Goal: Task Accomplishment & Management: Use online tool/utility

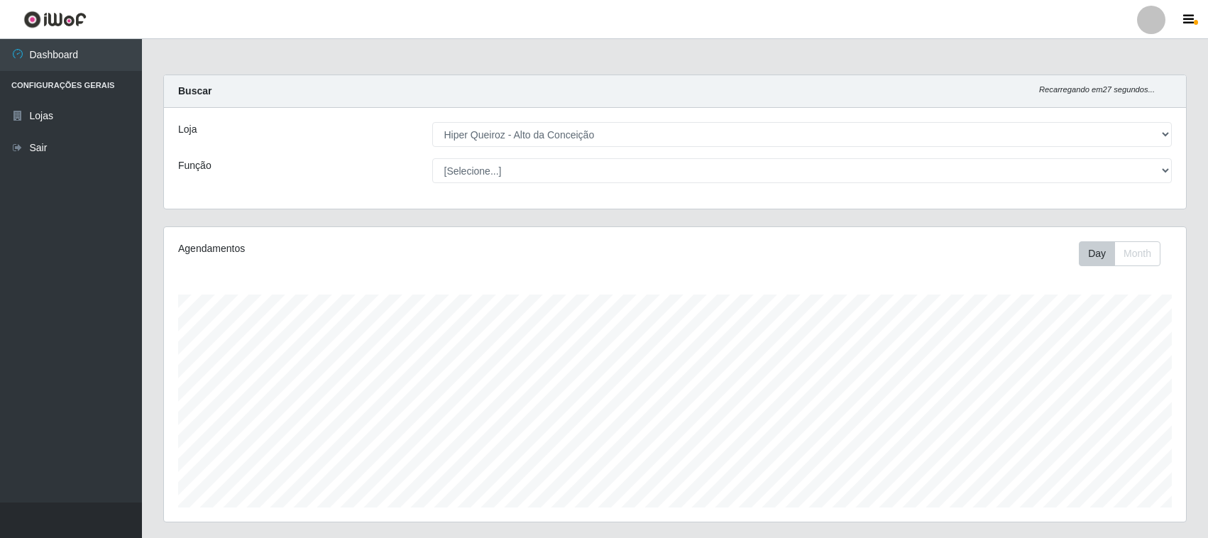
select select "515"
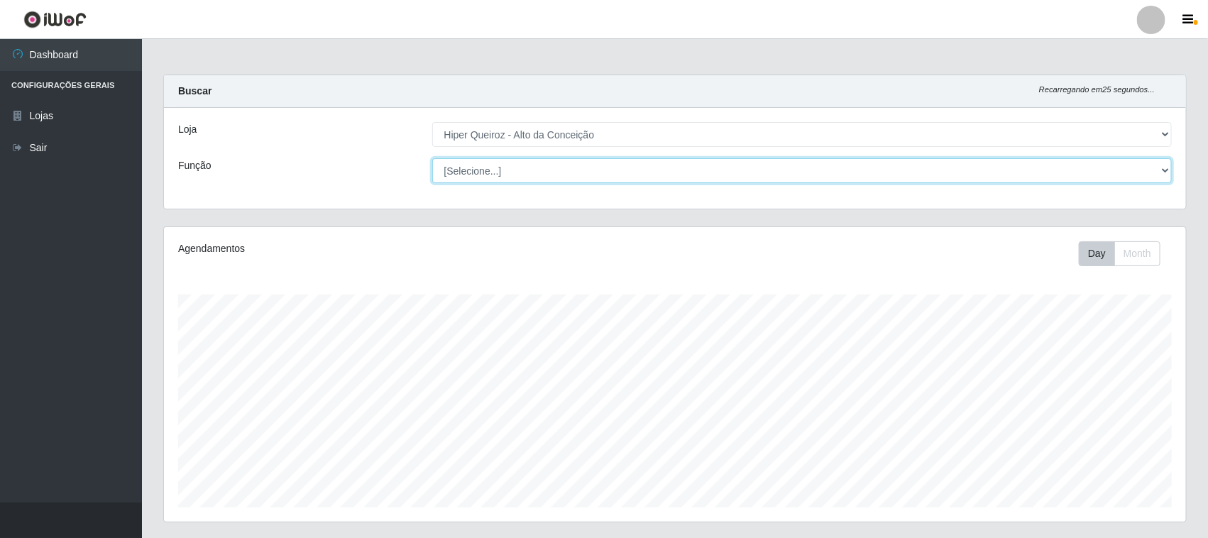
click at [569, 170] on select "[Selecione...] ASG ASG + ASG ++ Balconista de Padaria Balconista de Padaria + B…" at bounding box center [802, 170] width 740 height 25
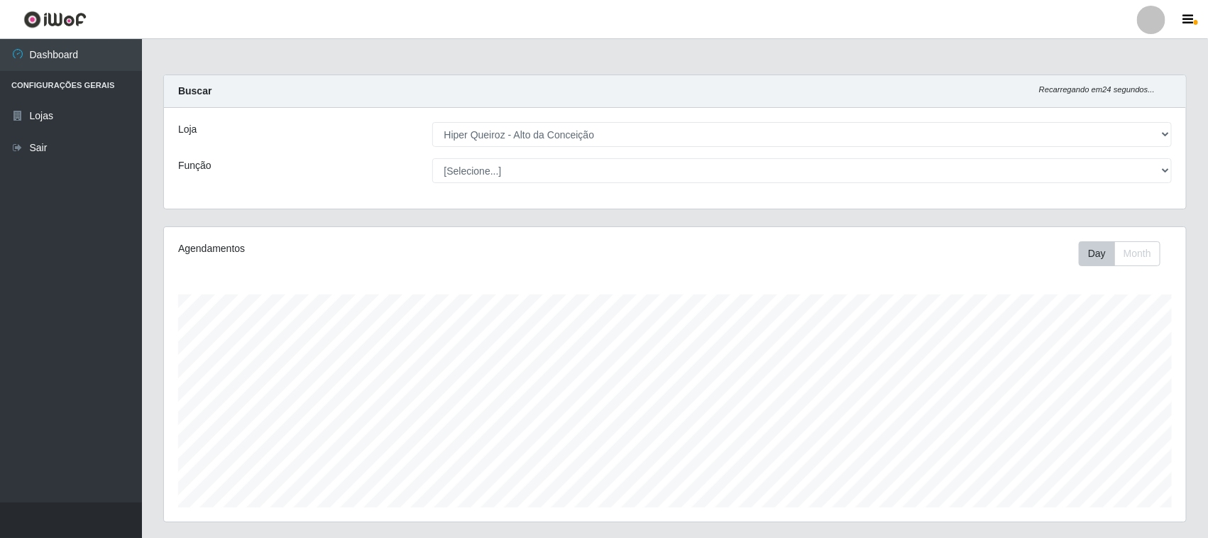
click at [586, 148] on div "Loja [Selecione...] Hiper Queiroz - Alto da Conceição Função [Selecione...] ASG…" at bounding box center [675, 158] width 1022 height 101
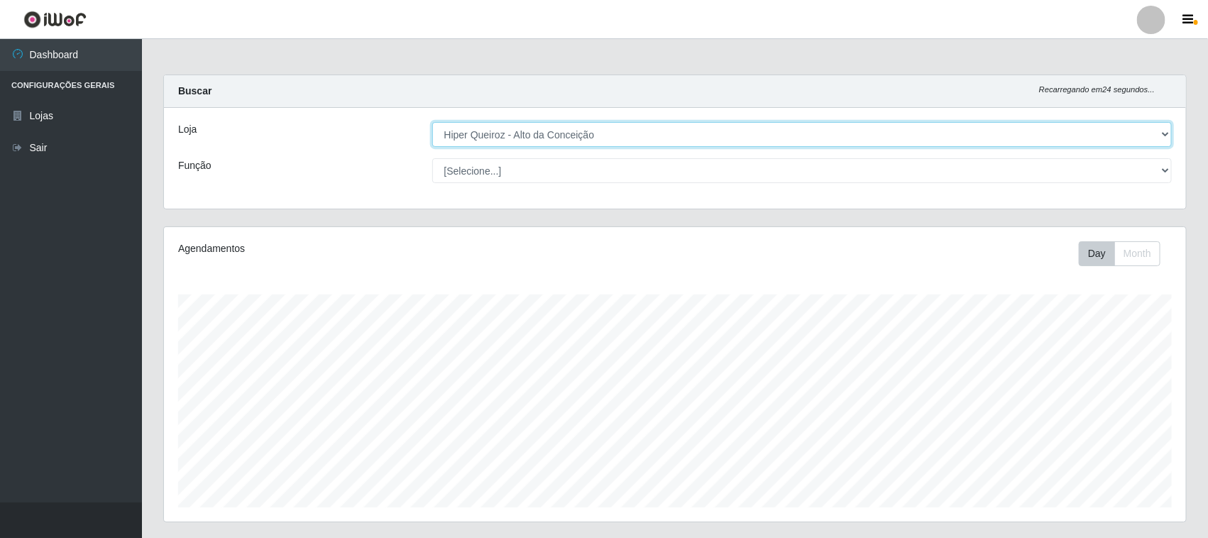
click at [597, 133] on select "[Selecione...] Hiper Queiroz - [GEOGRAPHIC_DATA]" at bounding box center [802, 134] width 740 height 25
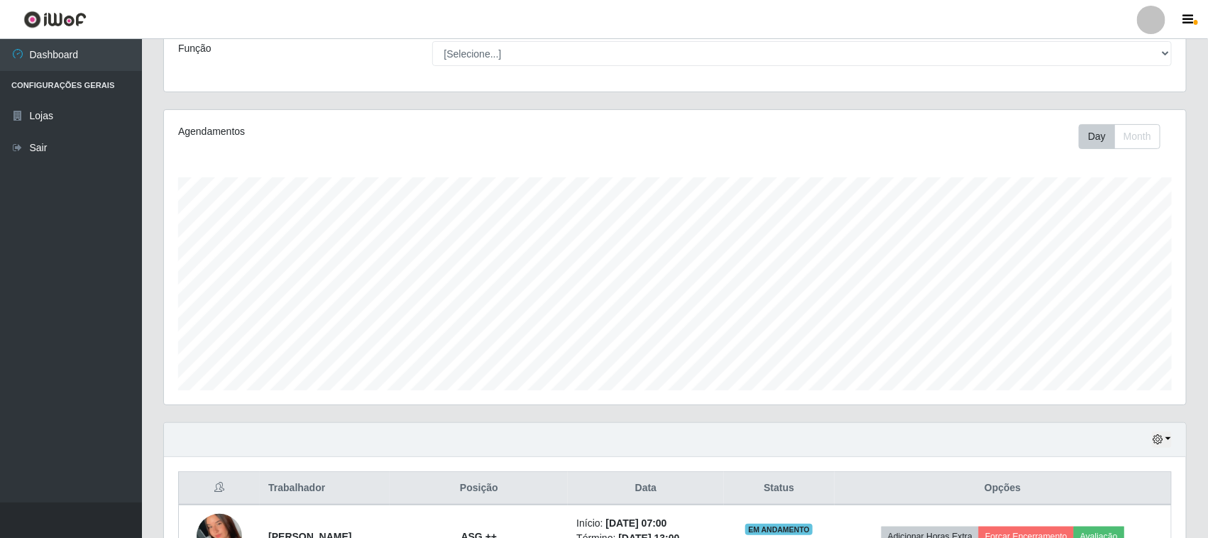
scroll to position [279, 0]
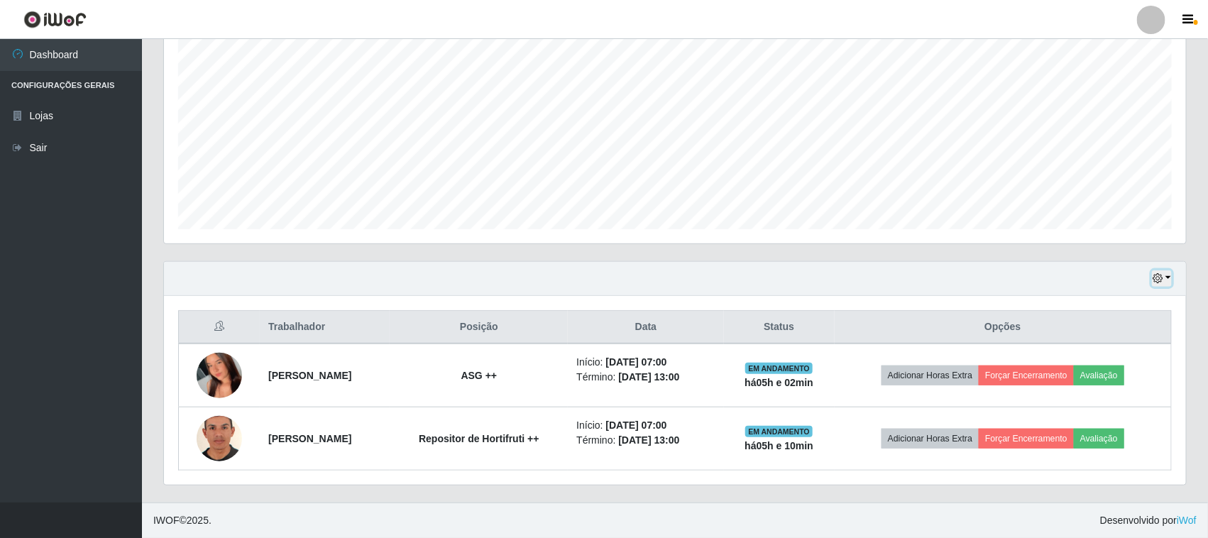
click at [1158, 273] on icon "button" at bounding box center [1157, 278] width 10 height 10
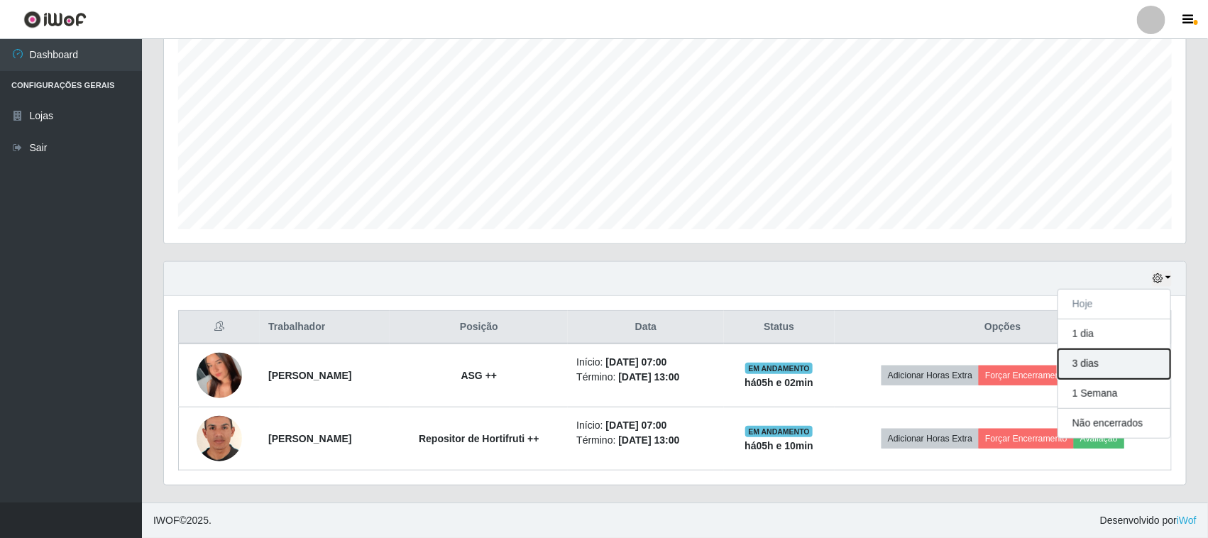
click at [1091, 363] on button "3 dias" at bounding box center [1114, 364] width 112 height 30
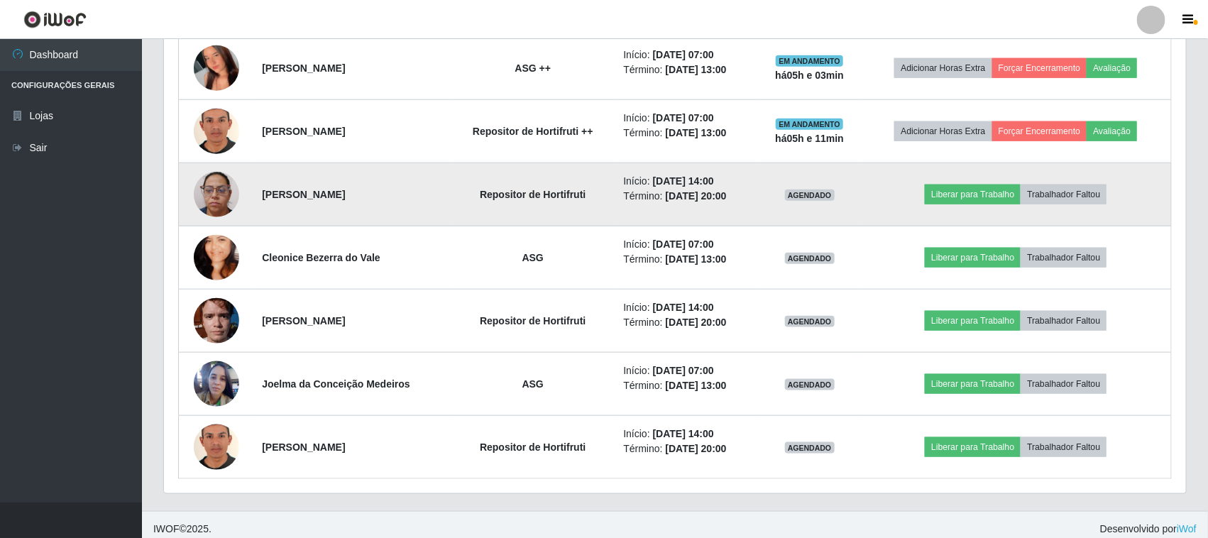
scroll to position [596, 0]
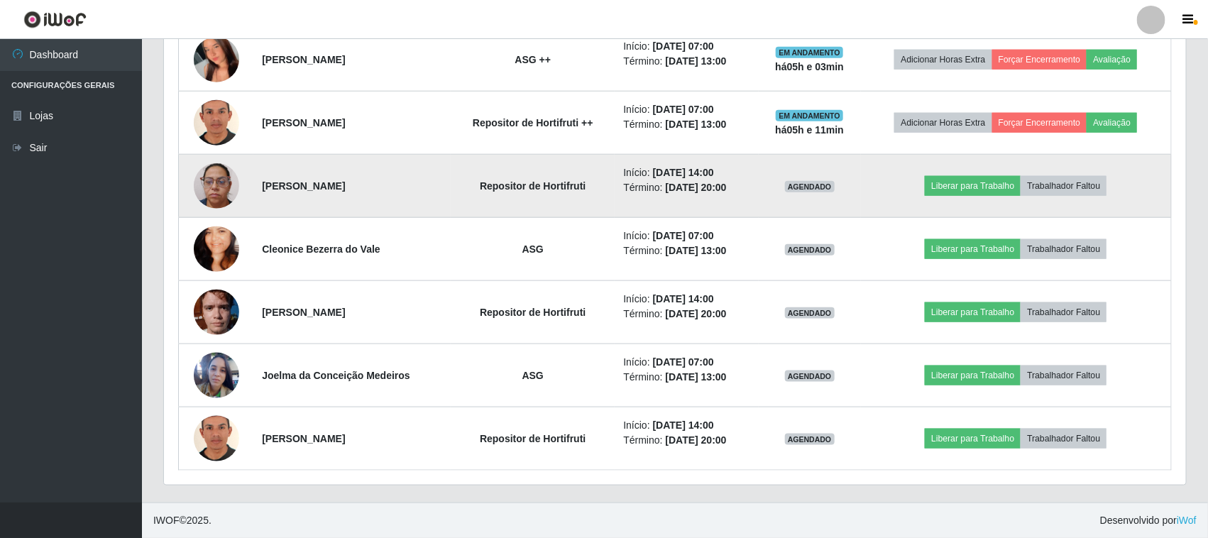
click at [214, 175] on img at bounding box center [216, 185] width 45 height 45
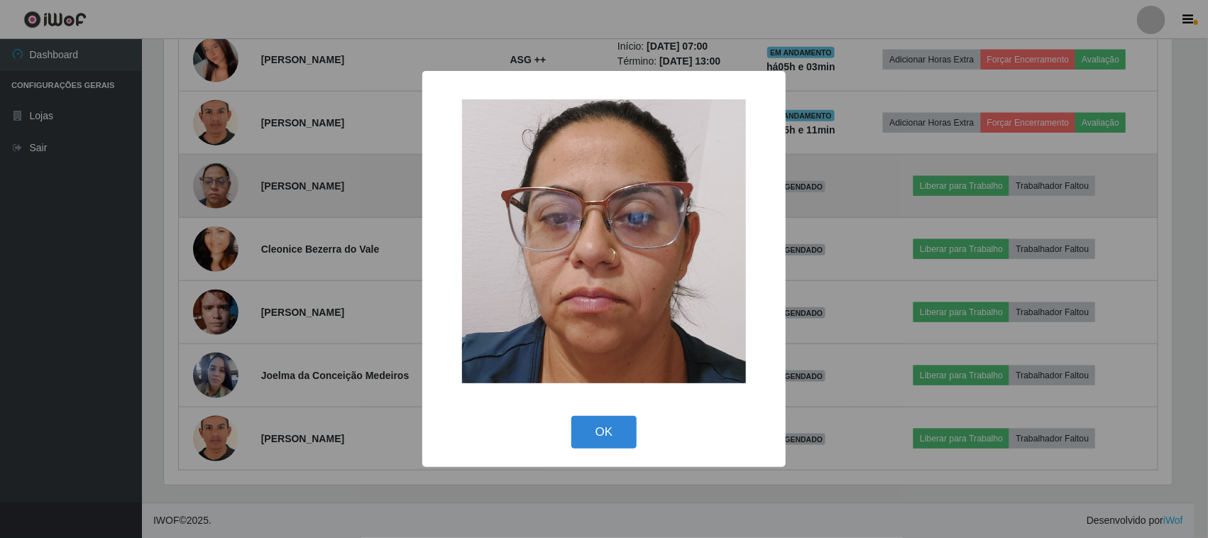
scroll to position [295, 1012]
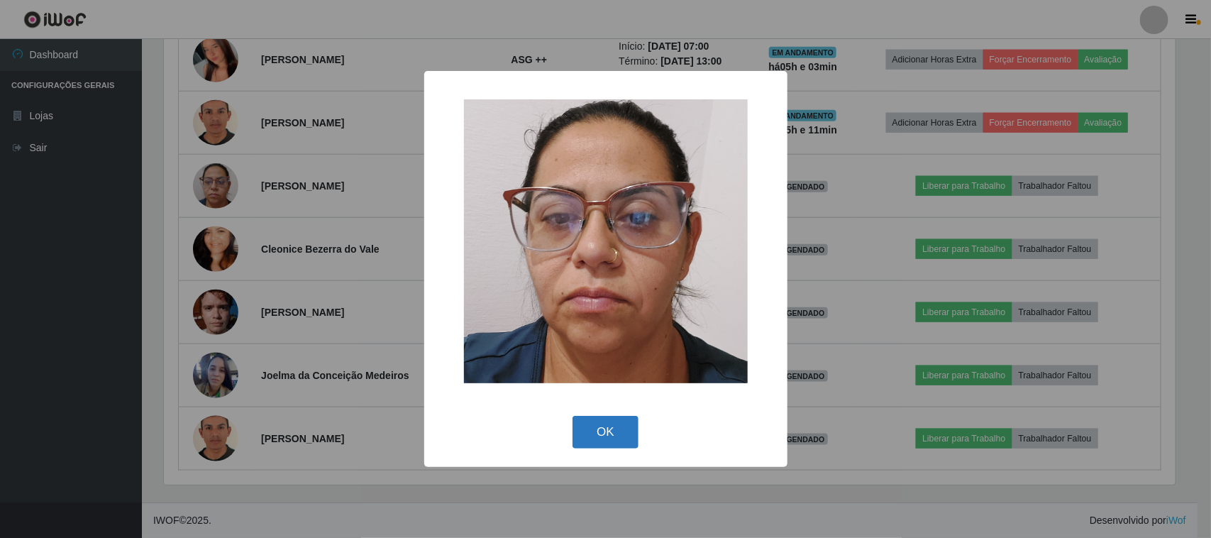
click at [604, 424] on button "OK" at bounding box center [606, 432] width 66 height 33
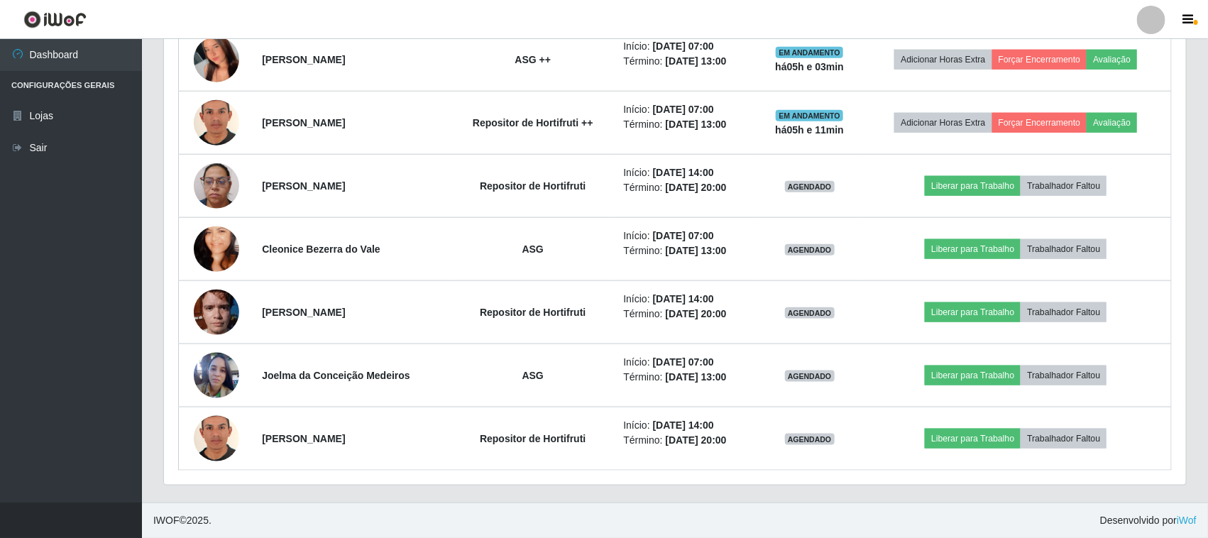
scroll to position [295, 1022]
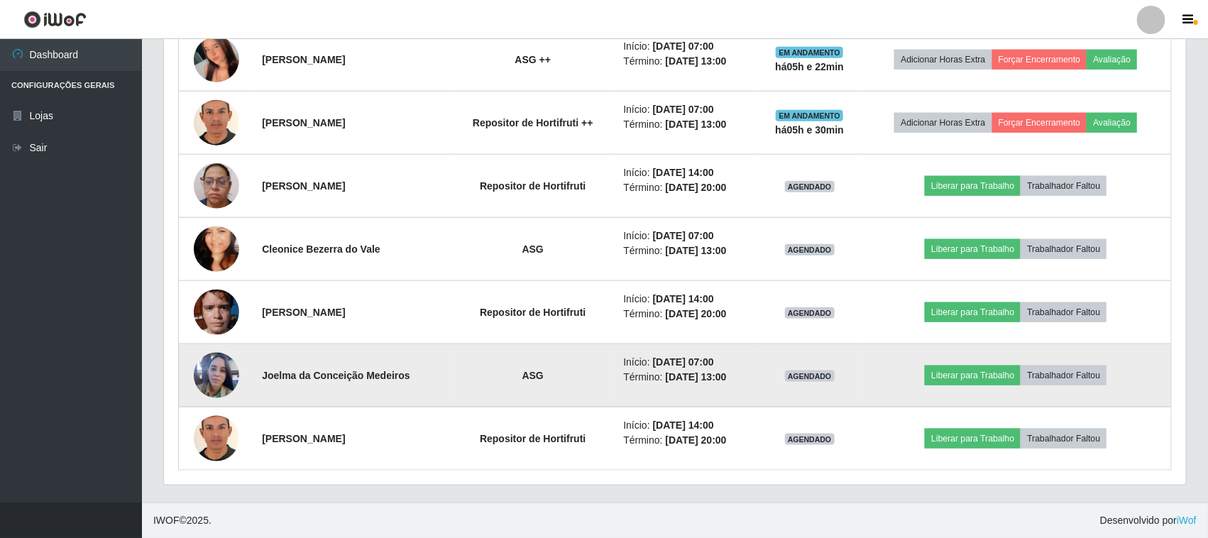
drag, startPoint x: 335, startPoint y: 381, endPoint x: 317, endPoint y: 377, distance: 18.1
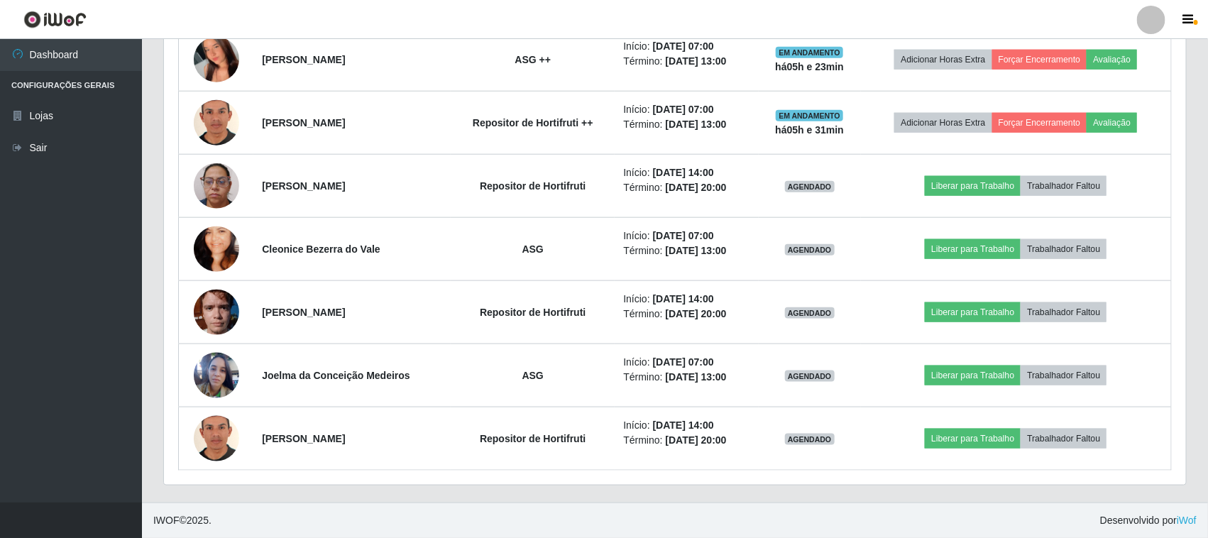
drag, startPoint x: 317, startPoint y: 377, endPoint x: 145, endPoint y: 311, distance: 184.2
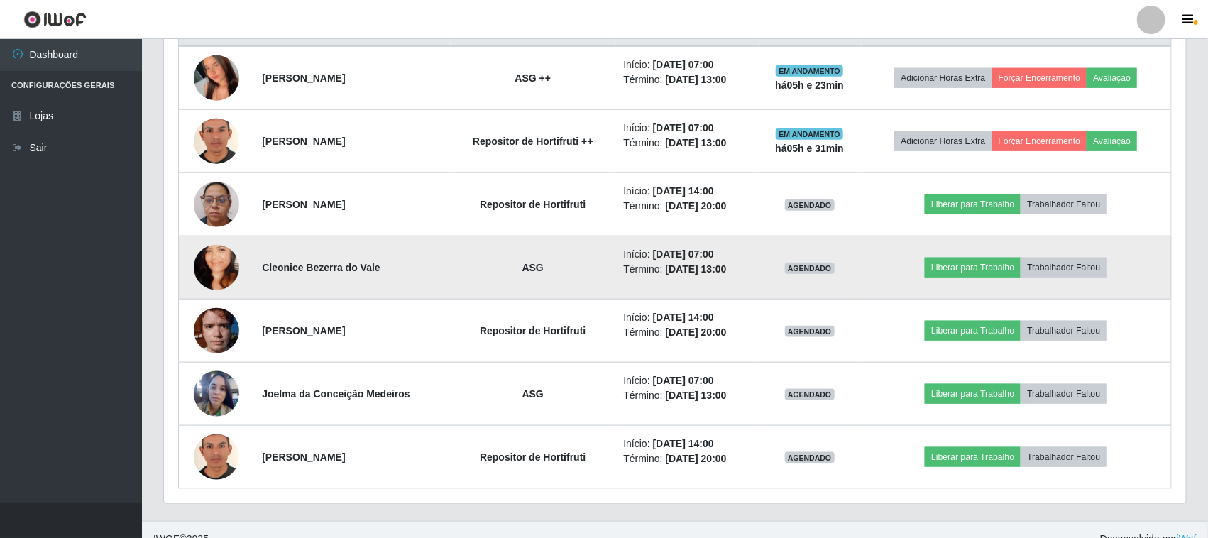
scroll to position [507, 0]
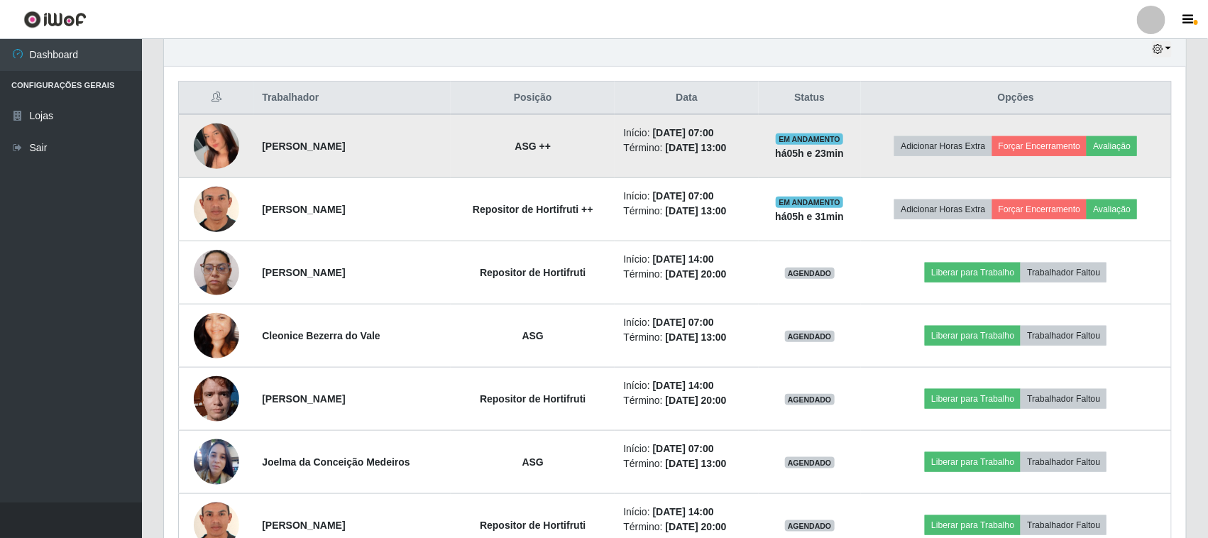
click at [207, 148] on img at bounding box center [216, 146] width 45 height 101
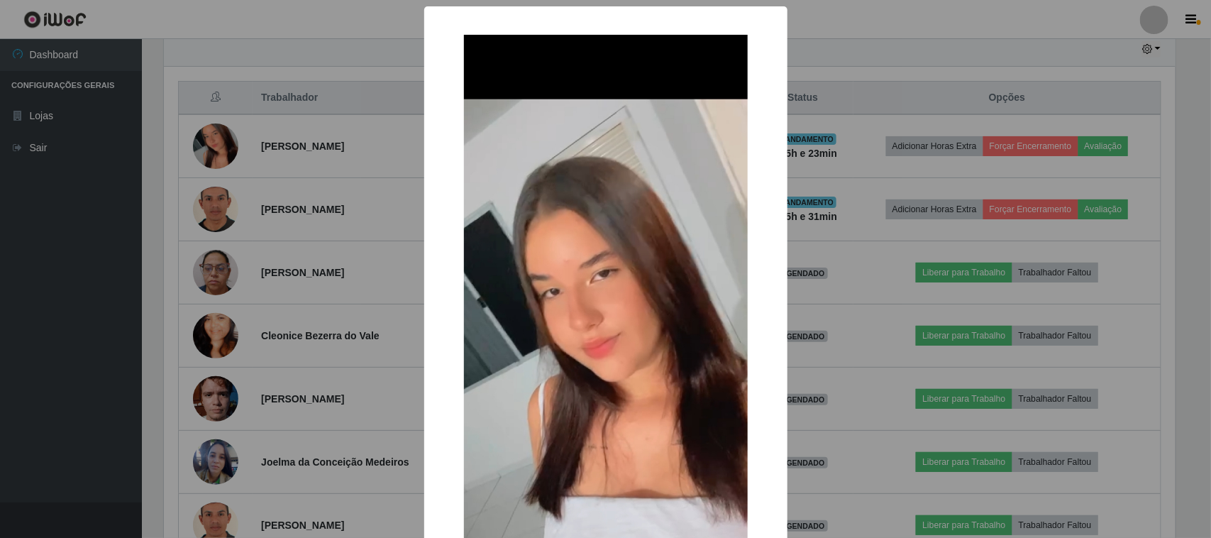
click at [328, 225] on div "× OK Cancel" at bounding box center [605, 269] width 1211 height 538
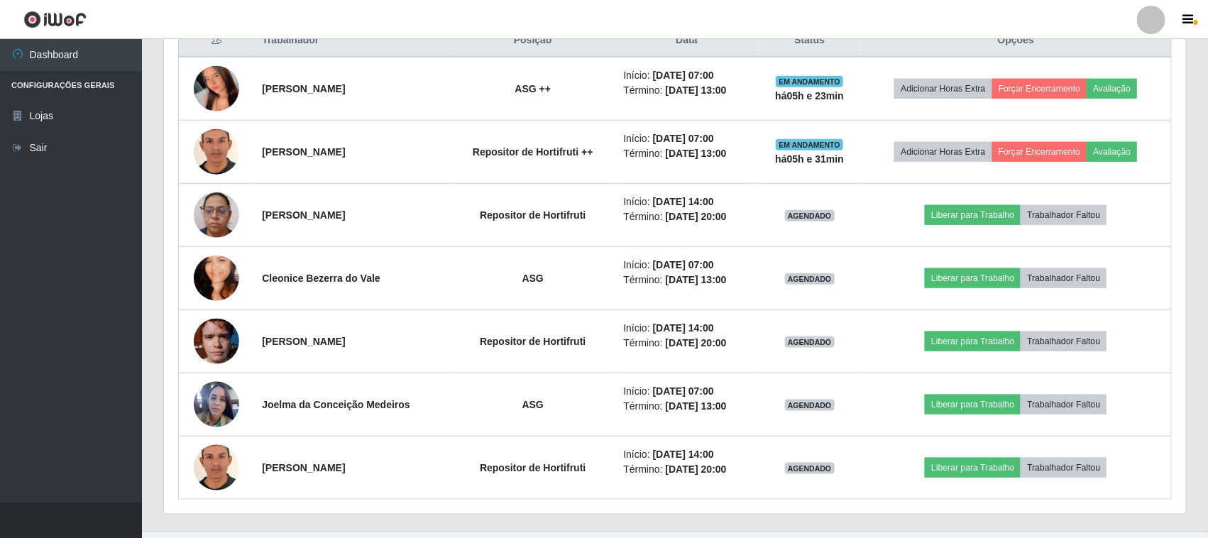
scroll to position [596, 0]
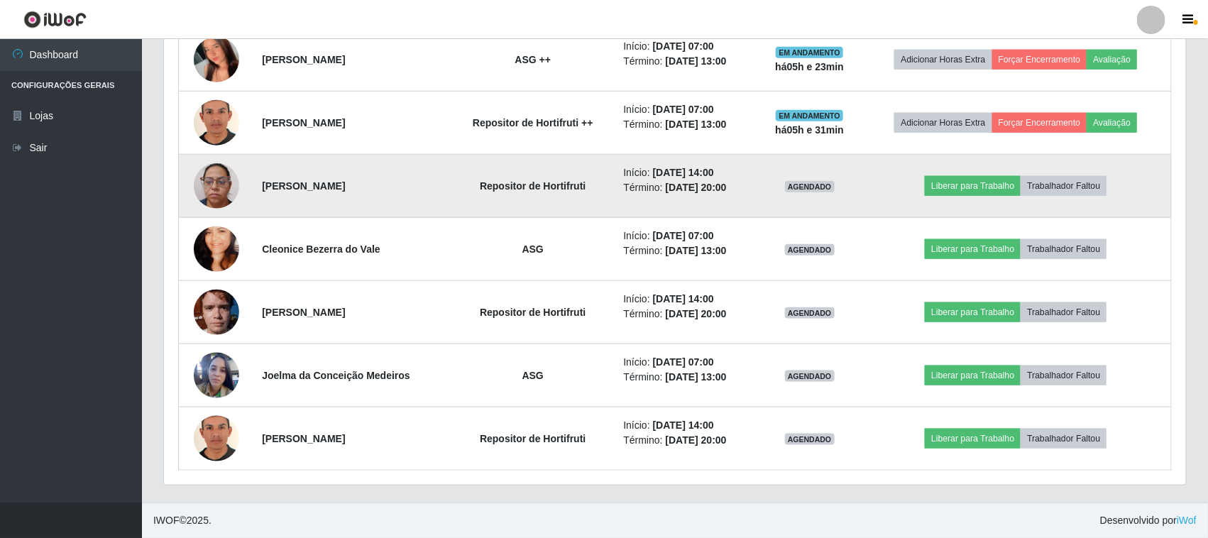
click at [213, 182] on img at bounding box center [216, 185] width 45 height 45
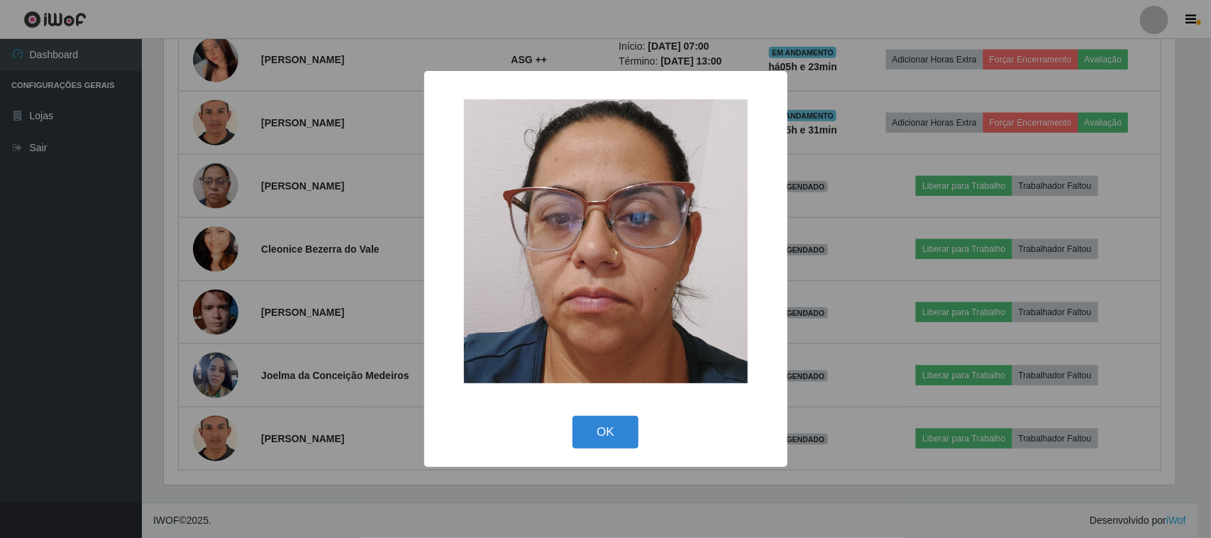
click at [267, 323] on div "× OK Cancel" at bounding box center [605, 269] width 1211 height 538
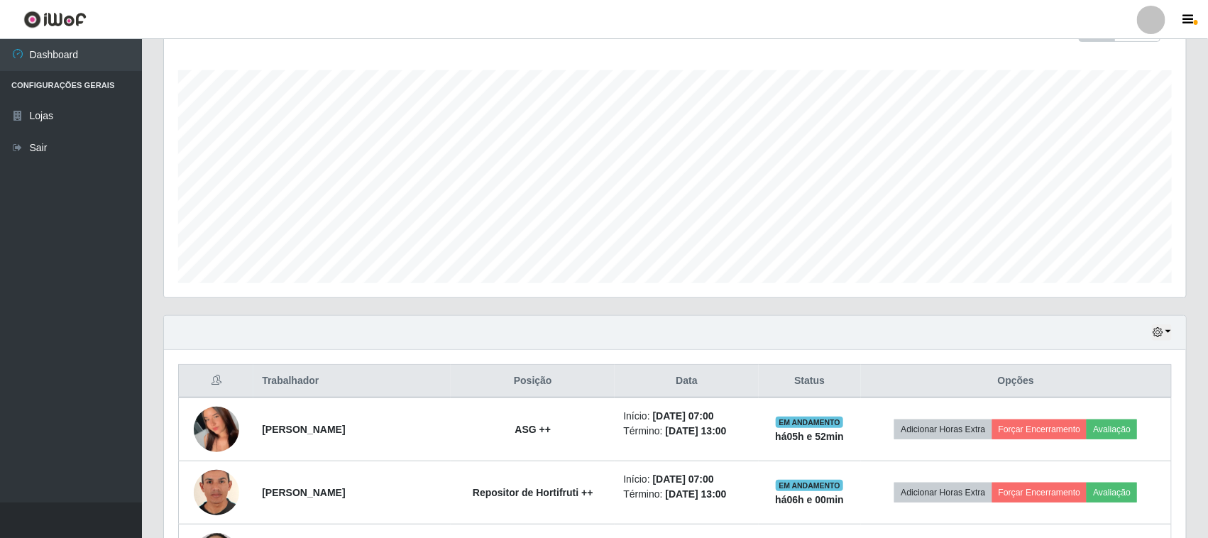
scroll to position [532, 0]
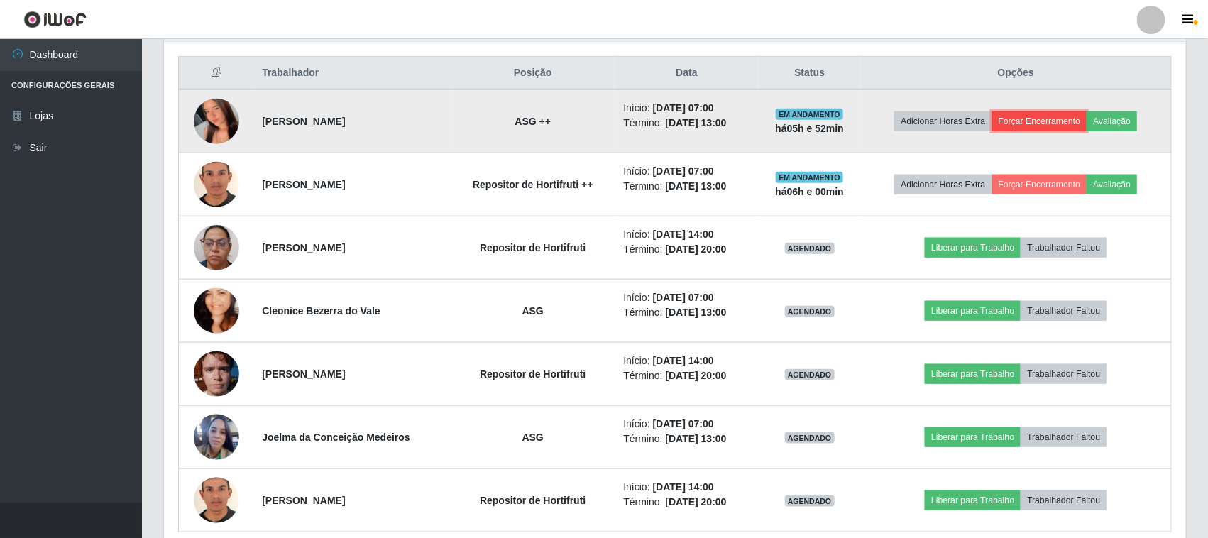
click at [1022, 121] on button "Forçar Encerramento" at bounding box center [1039, 121] width 95 height 20
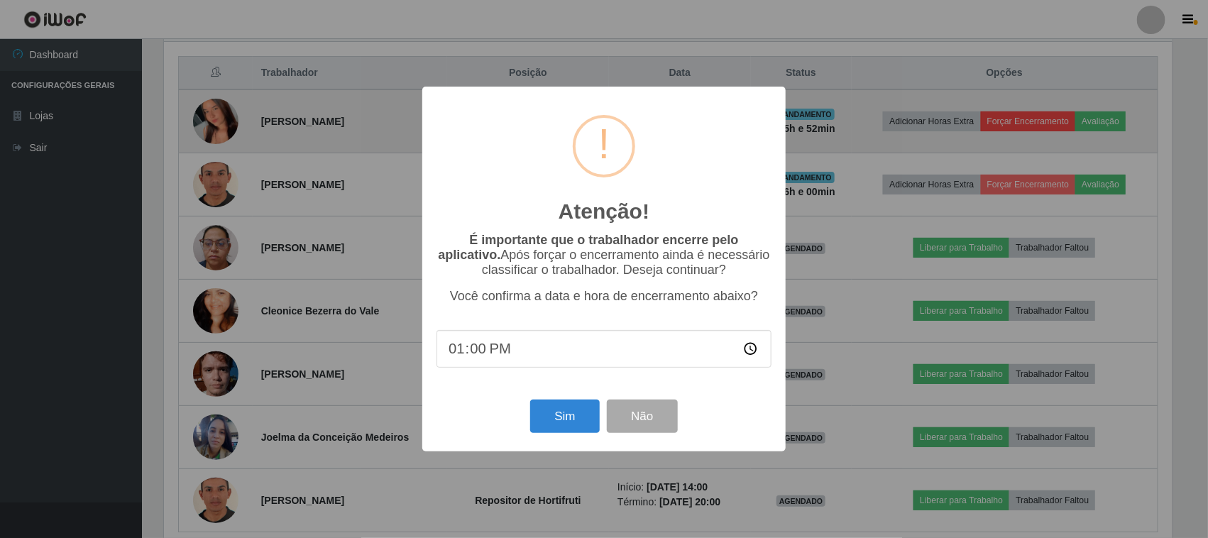
scroll to position [295, 1012]
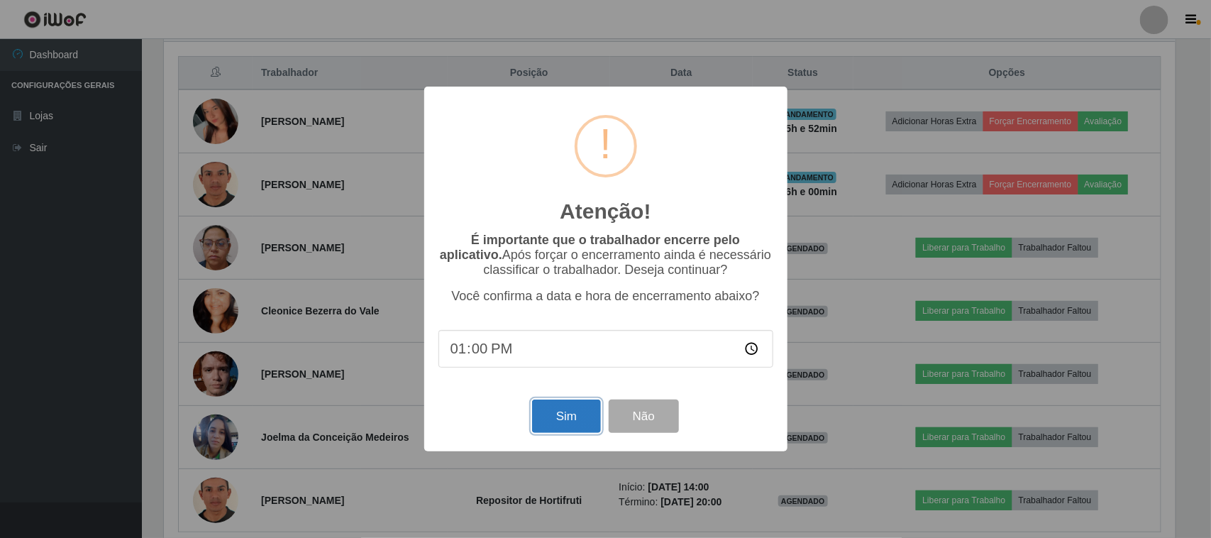
click at [563, 419] on button "Sim" at bounding box center [566, 415] width 69 height 33
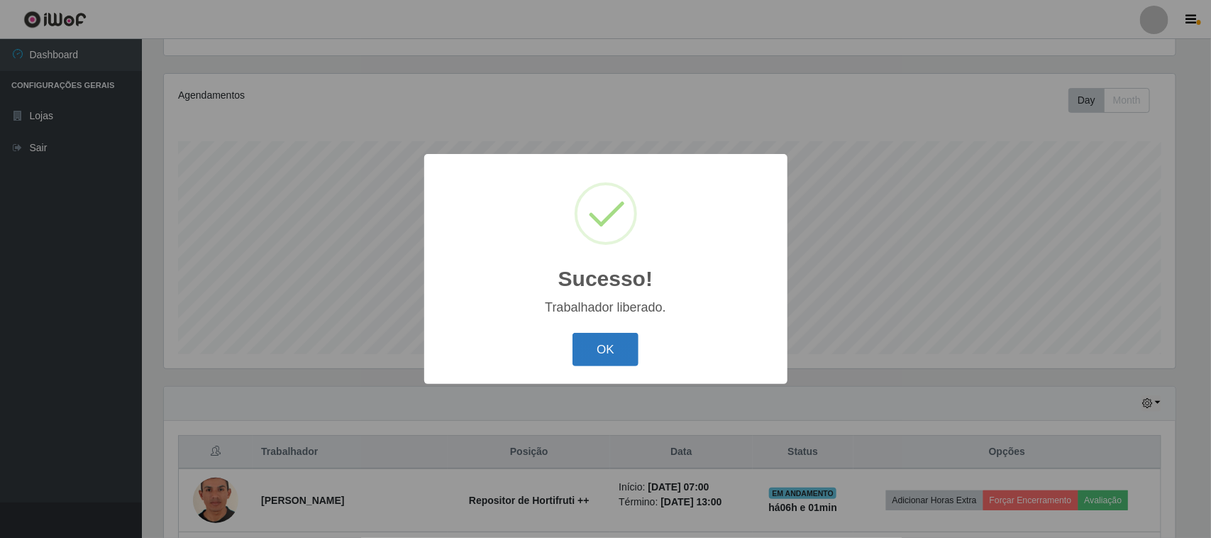
click at [592, 348] on button "OK" at bounding box center [606, 349] width 66 height 33
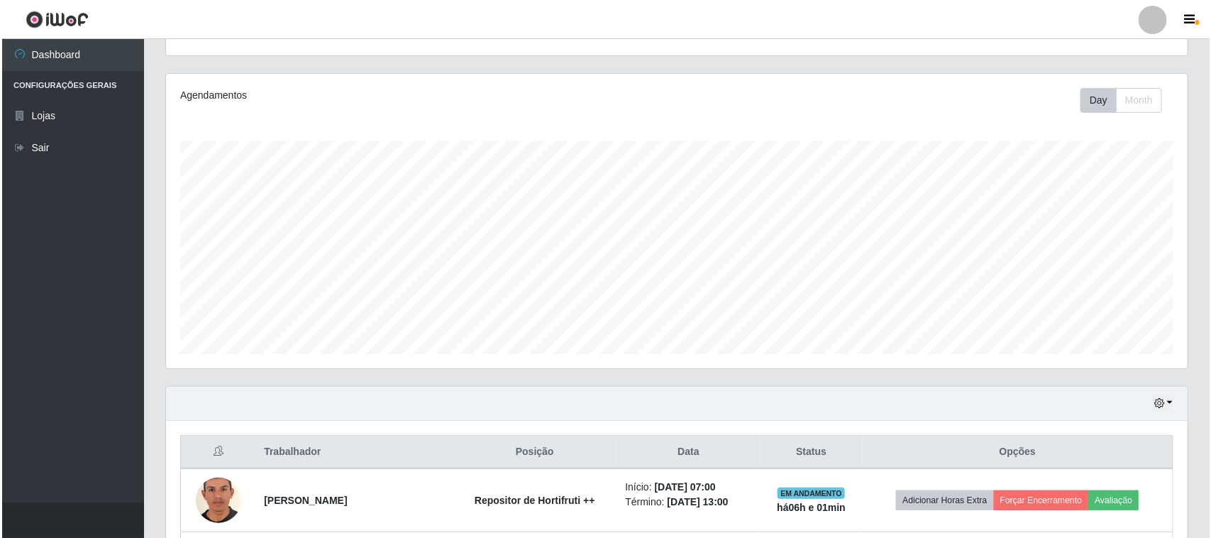
scroll to position [419, 0]
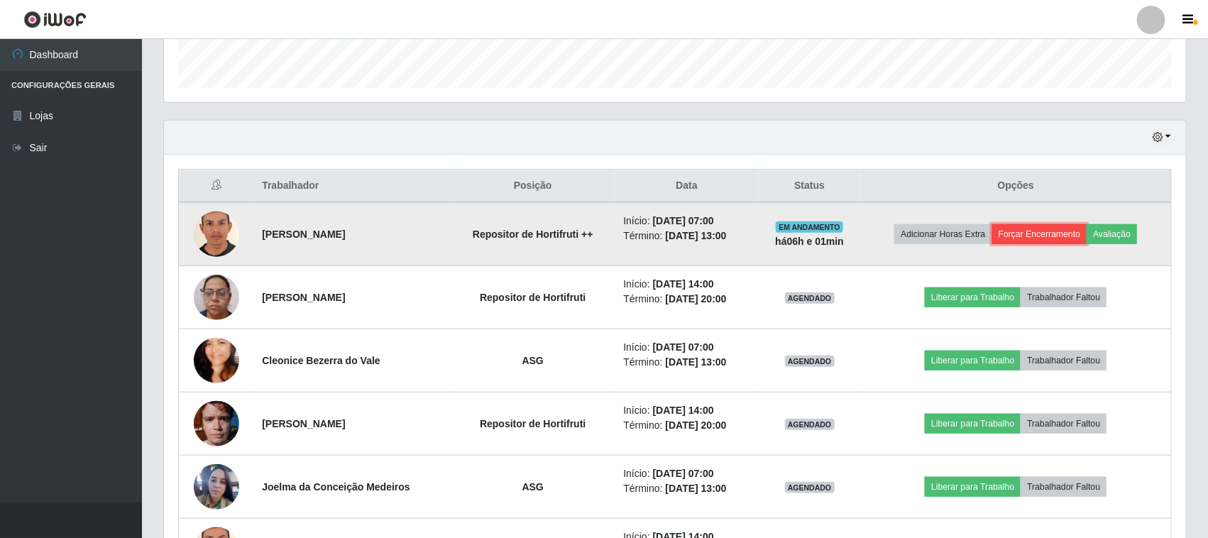
click at [1040, 241] on button "Forçar Encerramento" at bounding box center [1039, 234] width 95 height 20
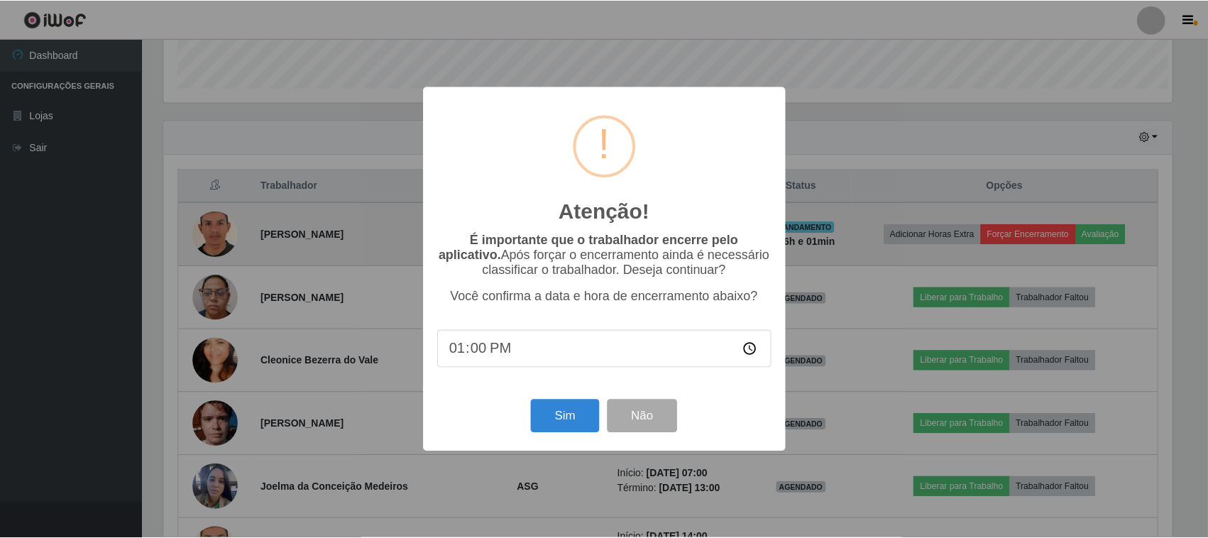
scroll to position [295, 1012]
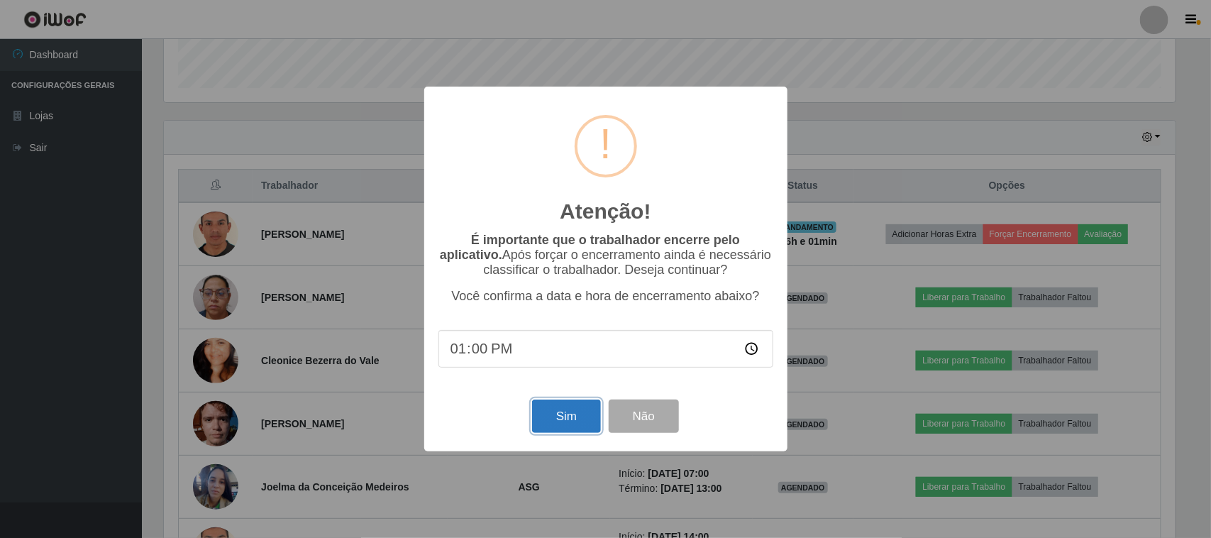
click at [573, 417] on button "Sim" at bounding box center [566, 415] width 69 height 33
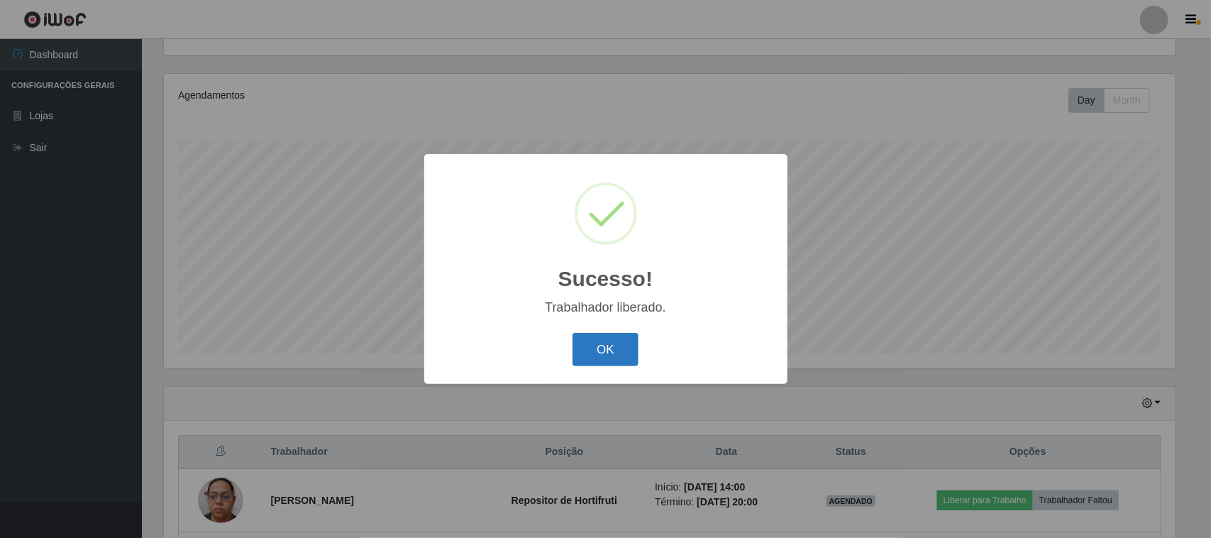
click at [587, 346] on button "OK" at bounding box center [606, 349] width 66 height 33
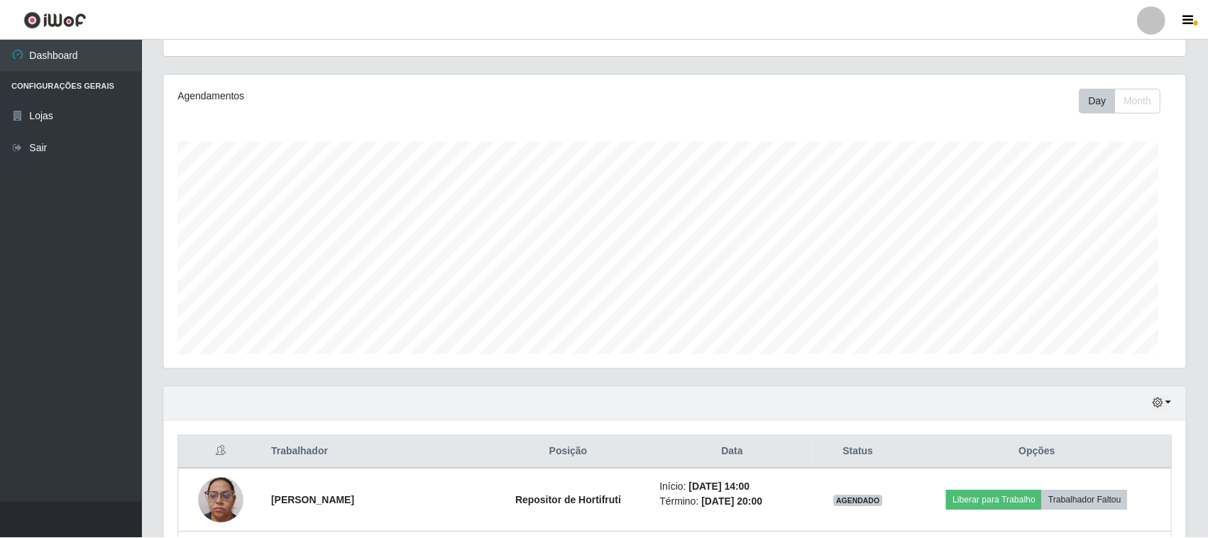
scroll to position [295, 1022]
click at [988, 391] on div "Hoje 1 dia 3 dias 1 Semana Não encerrados" at bounding box center [675, 404] width 1022 height 34
click at [987, 391] on div "Hoje 1 dia 3 dias 1 Semana Não encerrados" at bounding box center [675, 404] width 1022 height 34
